Goal: Information Seeking & Learning: Learn about a topic

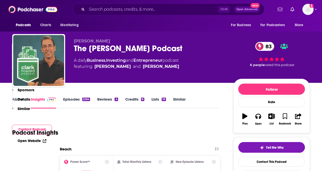
scroll to position [483, 0]
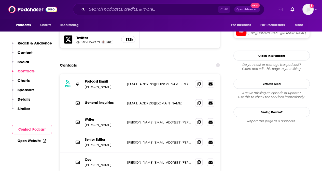
click at [31, 139] on link "Open Website" at bounding box center [32, 141] width 29 height 4
click at [199, 160] on icon at bounding box center [199, 162] width 4 height 4
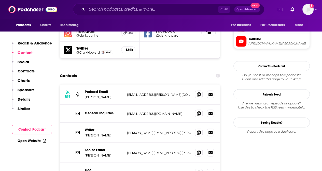
scroll to position [473, 0]
click at [123, 9] on input "Search podcasts, credits, & more..." at bounding box center [152, 9] width 131 height 8
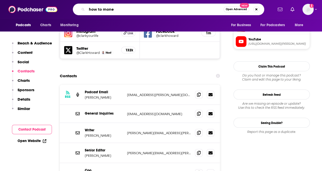
type input "how to money"
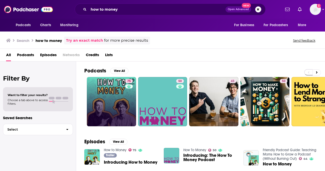
click at [113, 101] on link "75" at bounding box center [111, 101] width 49 height 49
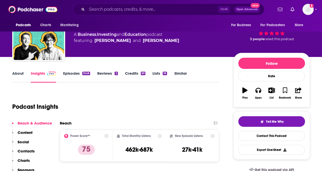
scroll to position [25, 0]
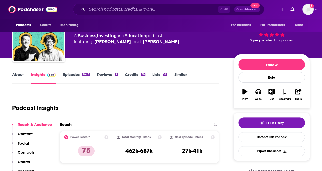
click at [72, 77] on link "Episodes 1048" at bounding box center [76, 78] width 27 height 12
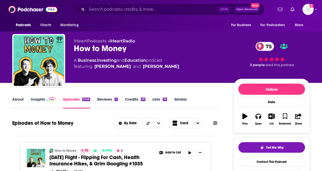
click at [42, 99] on link "Insights" at bounding box center [43, 103] width 25 height 12
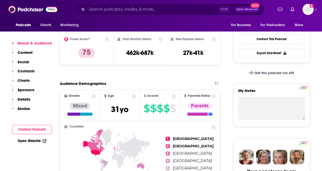
scroll to position [120, 0]
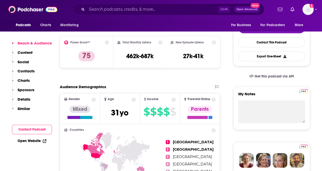
click at [31, 72] on p "Contacts" at bounding box center [26, 71] width 17 height 5
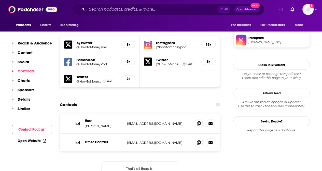
scroll to position [460, 0]
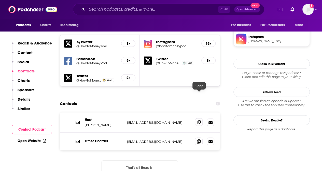
click at [198, 120] on icon at bounding box center [199, 122] width 4 height 4
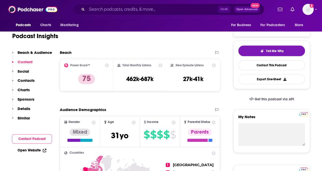
scroll to position [0, 0]
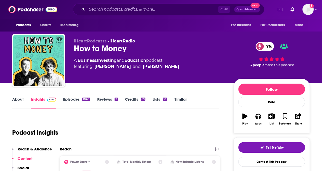
click at [16, 99] on link "About" at bounding box center [17, 103] width 11 height 12
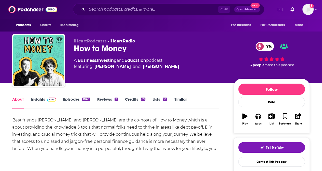
click at [39, 98] on link "Insights" at bounding box center [43, 103] width 25 height 12
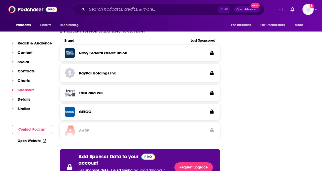
scroll to position [824, 0]
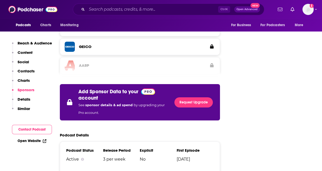
click at [32, 69] on p "Contacts" at bounding box center [26, 71] width 17 height 5
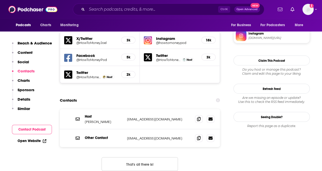
scroll to position [460, 0]
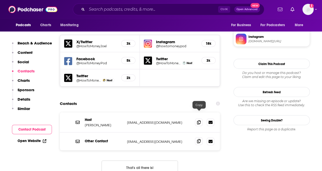
click at [198, 139] on icon at bounding box center [199, 141] width 4 height 4
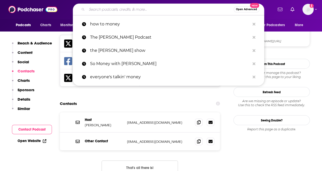
click at [122, 10] on input "Search podcasts, credits, & more..." at bounding box center [160, 9] width 147 height 8
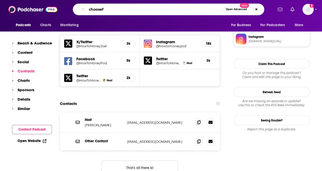
type input "choosefi"
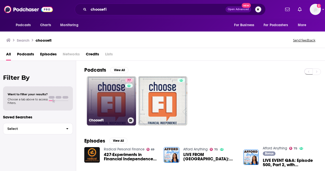
click at [105, 92] on link "77 ChooseFI" at bounding box center [111, 100] width 49 height 49
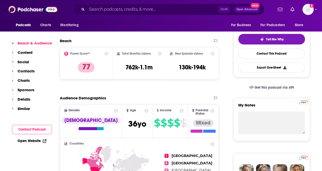
scroll to position [112, 0]
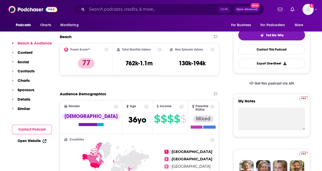
click at [31, 71] on p "Contacts" at bounding box center [26, 71] width 17 height 5
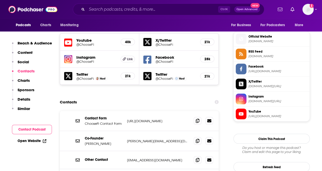
scroll to position [448, 0]
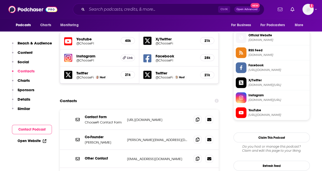
click at [28, 51] on p "Content" at bounding box center [25, 52] width 15 height 5
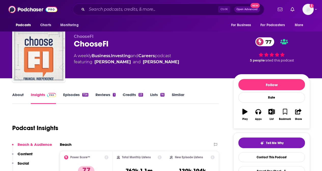
scroll to position [0, 0]
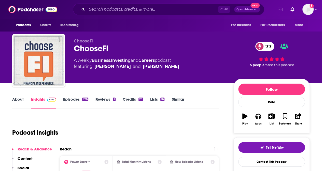
click at [73, 101] on link "Episodes 726" at bounding box center [75, 103] width 25 height 12
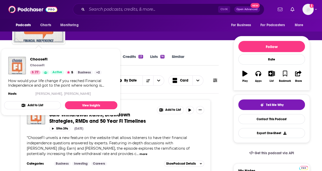
scroll to position [51, 0]
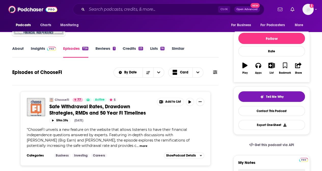
click at [20, 49] on link "About" at bounding box center [17, 52] width 11 height 12
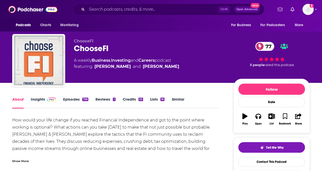
click at [40, 99] on link "Insights" at bounding box center [43, 103] width 25 height 12
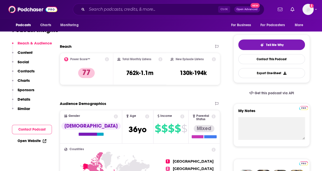
scroll to position [128, 0]
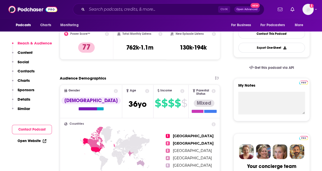
click at [32, 70] on p "Contacts" at bounding box center [26, 71] width 17 height 5
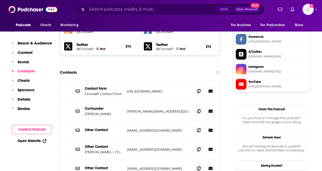
scroll to position [476, 0]
click at [199, 109] on icon at bounding box center [199, 111] width 4 height 4
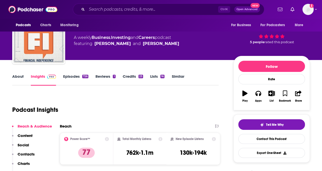
scroll to position [24, 0]
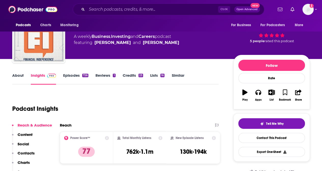
click at [71, 76] on link "Episodes 726" at bounding box center [75, 79] width 25 height 12
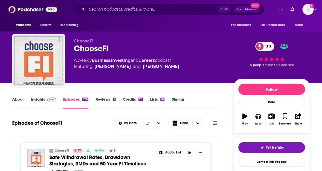
click at [18, 100] on link "About" at bounding box center [17, 103] width 11 height 12
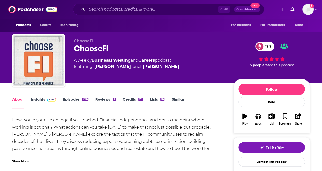
click at [38, 100] on link "Insights" at bounding box center [43, 103] width 25 height 12
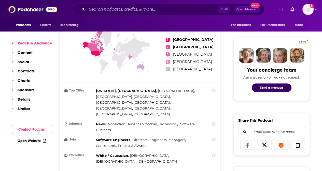
scroll to position [261, 0]
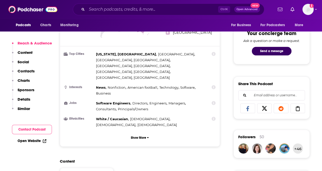
click at [30, 141] on link "Open Website" at bounding box center [32, 141] width 29 height 4
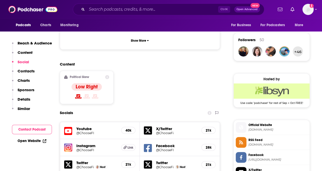
scroll to position [367, 0]
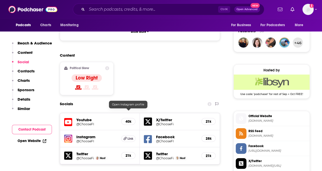
click at [130, 137] on span "Link" at bounding box center [130, 139] width 6 height 4
click at [170, 122] on h5 "@ChooseFi" at bounding box center [176, 124] width 41 height 4
click at [30, 72] on p "Contacts" at bounding box center [26, 71] width 17 height 5
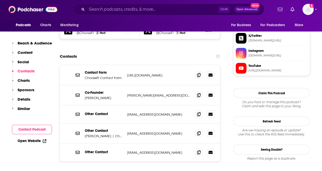
scroll to position [500, 0]
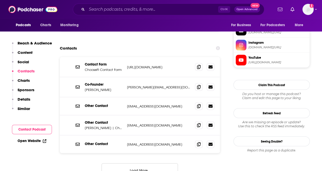
click at [141, 163] on button "Load More..." at bounding box center [139, 170] width 76 height 14
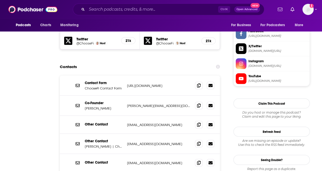
scroll to position [0, 0]
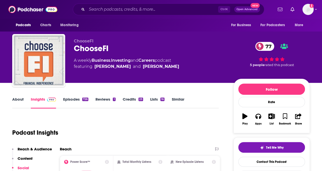
click at [73, 100] on link "Episodes 726" at bounding box center [75, 103] width 25 height 12
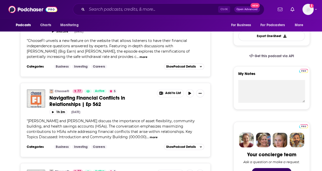
scroll to position [137, 0]
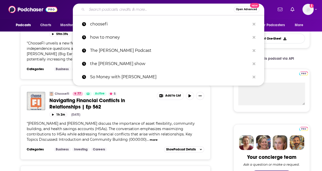
click at [106, 7] on input "Search podcasts, credits, & more..." at bounding box center [160, 9] width 147 height 8
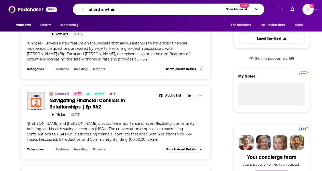
type input "afford anything"
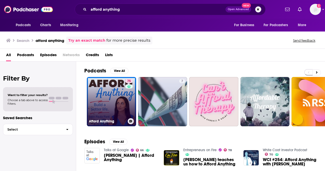
click at [109, 105] on link "75 Afford Anything" at bounding box center [111, 101] width 49 height 49
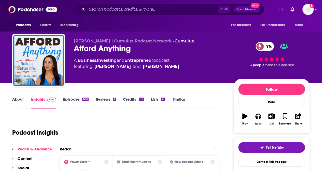
click at [70, 101] on link "Episodes 686" at bounding box center [75, 103] width 25 height 12
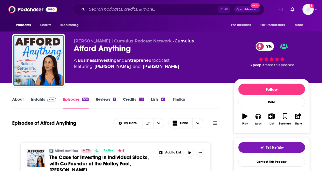
click at [40, 98] on link "Insights" at bounding box center [43, 103] width 25 height 12
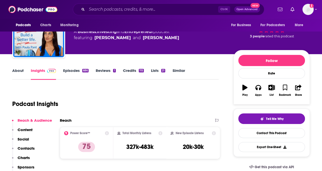
scroll to position [95, 0]
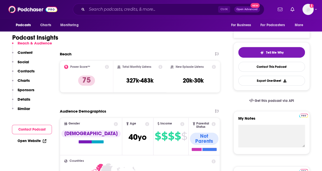
click at [32, 71] on p "Contacts" at bounding box center [26, 71] width 17 height 5
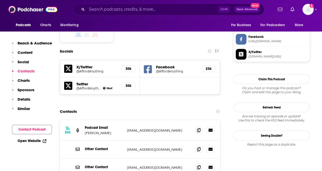
scroll to position [431, 0]
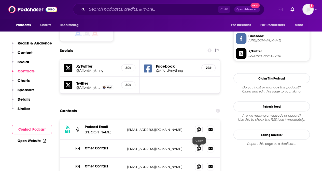
click at [199, 127] on icon at bounding box center [199, 129] width 4 height 4
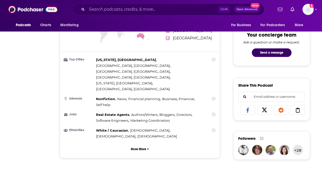
scroll to position [0, 0]
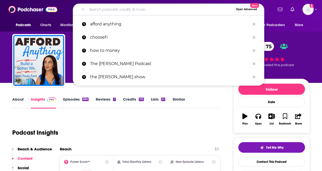
click at [110, 8] on input "Search podcasts, credits, & more..." at bounding box center [160, 9] width 147 height 8
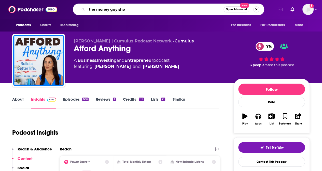
type input "the money guy show"
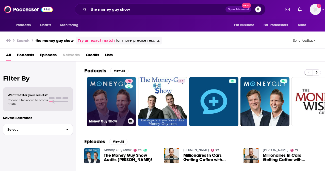
click at [110, 98] on link "78 Money Guy Show" at bounding box center [111, 101] width 49 height 49
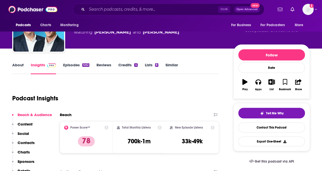
scroll to position [34, 0]
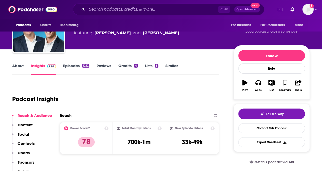
click at [72, 68] on link "Episodes 1252" at bounding box center [76, 69] width 26 height 12
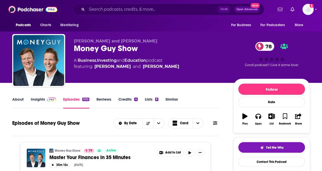
click at [39, 99] on link "Insights" at bounding box center [43, 103] width 25 height 12
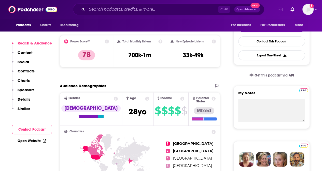
scroll to position [121, 0]
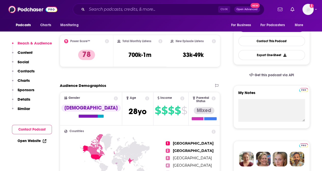
click at [29, 73] on p "Contacts" at bounding box center [26, 71] width 17 height 5
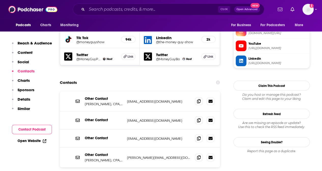
scroll to position [485, 0]
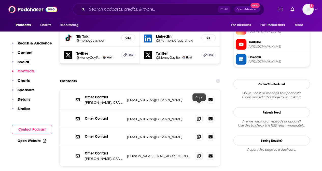
click at [198, 135] on icon at bounding box center [199, 137] width 4 height 4
click at [199, 154] on icon at bounding box center [199, 156] width 4 height 4
click at [112, 76] on div "Contacts" at bounding box center [140, 81] width 160 height 10
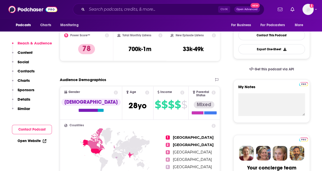
scroll to position [127, 0]
click at [27, 141] on link "Open Website" at bounding box center [32, 141] width 29 height 4
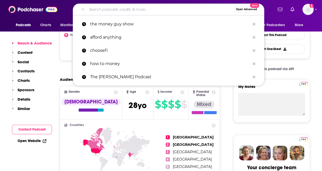
click at [115, 8] on input "Search podcasts, credits, & more..." at bounding box center [160, 9] width 147 height 8
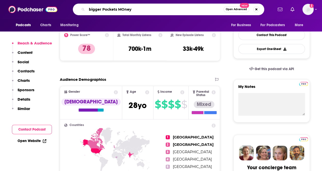
type input "bigger Pockets Money"
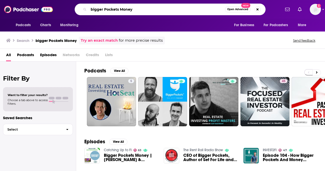
click at [103, 9] on input "bigger Pockets Money" at bounding box center [157, 9] width 137 height 8
click at [140, 9] on input "biggerPockets Money" at bounding box center [157, 9] width 137 height 8
type input "biggerPockets Money"
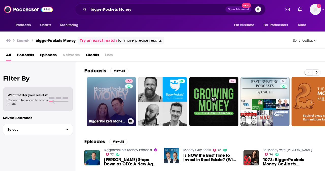
click at [108, 100] on link "77 BiggerPockets Money Podcast" at bounding box center [111, 101] width 49 height 49
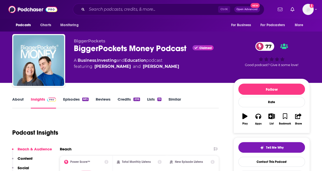
scroll to position [74, 0]
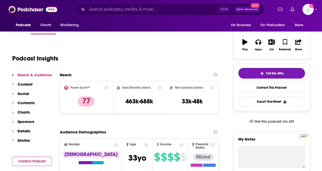
click at [31, 102] on p "Contacts" at bounding box center [26, 102] width 17 height 5
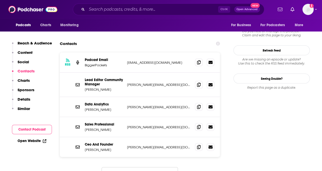
scroll to position [511, 0]
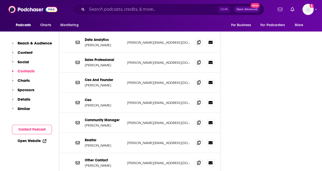
scroll to position [582, 0]
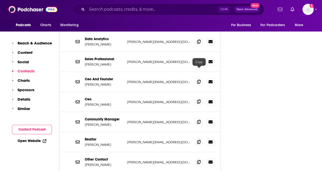
click at [197, 100] on icon at bounding box center [199, 102] width 4 height 4
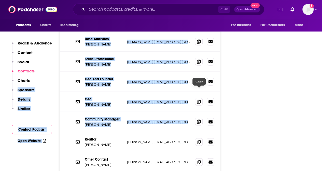
drag, startPoint x: 51, startPoint y: 85, endPoint x: 195, endPoint y: 90, distance: 143.8
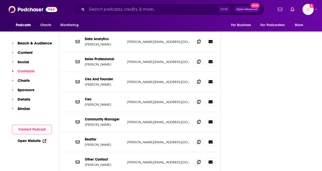
click at [198, 120] on icon at bounding box center [199, 122] width 4 height 4
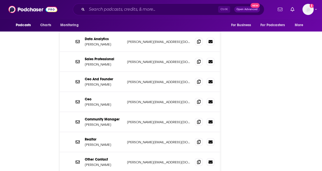
scroll to position [0, 0]
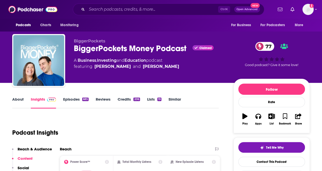
click at [72, 98] on link "Episodes 685" at bounding box center [75, 103] width 25 height 12
